Goal: Transaction & Acquisition: Download file/media

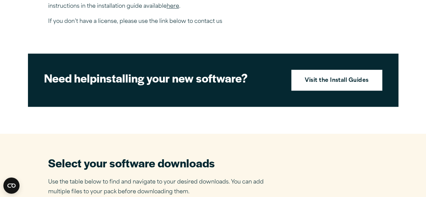
scroll to position [269, 0]
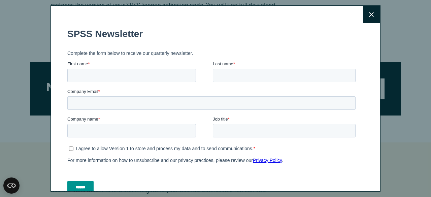
click at [363, 19] on button "Close" at bounding box center [371, 14] width 17 height 17
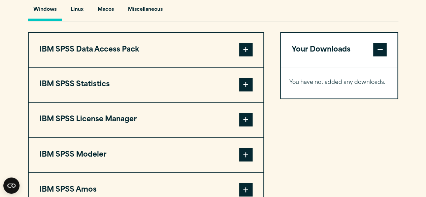
scroll to position [539, 0]
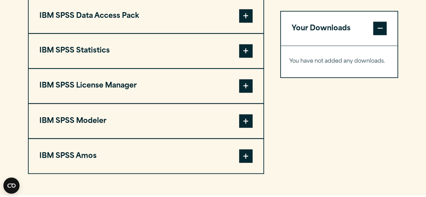
click at [251, 58] on span at bounding box center [245, 50] width 13 height 13
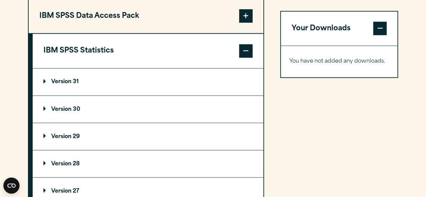
click at [167, 95] on summary "Version 31" at bounding box center [148, 81] width 231 height 27
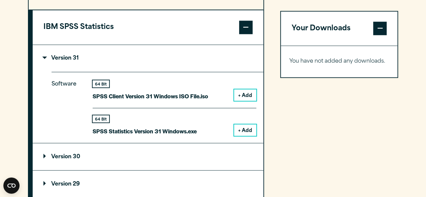
scroll to position [573, 0]
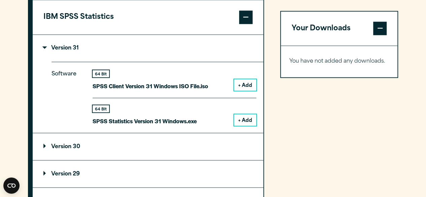
click at [248, 126] on button "+ Add" at bounding box center [245, 119] width 22 height 11
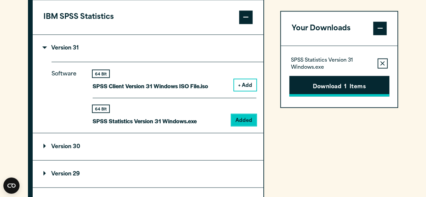
click at [312, 77] on button "Download 1 Items" at bounding box center [339, 86] width 100 height 21
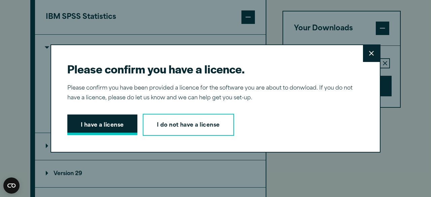
click at [99, 133] on button "I have a license" at bounding box center [102, 125] width 70 height 21
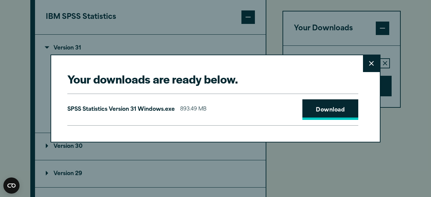
click at [333, 107] on link "Download" at bounding box center [331, 109] width 56 height 21
click at [267, 66] on div "Your downloads are ready below. Close SPSS Statistics Version 31 Windows.exe 89…" at bounding box center [216, 99] width 330 height 88
click at [372, 65] on button "Close" at bounding box center [371, 63] width 17 height 17
